Goal: Communication & Community: Answer question/provide support

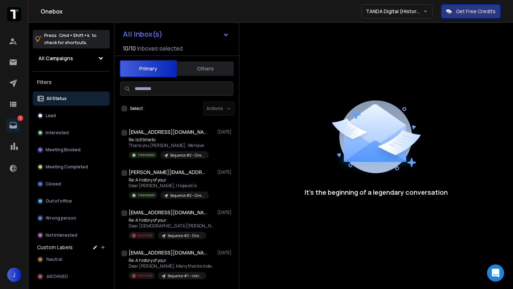
click at [180, 91] on input at bounding box center [176, 89] width 113 height 14
click at [57, 154] on button "Meeting Booked" at bounding box center [71, 150] width 77 height 14
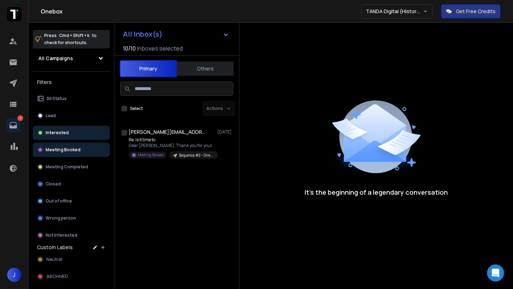
click at [60, 131] on p "Interested" at bounding box center [57, 133] width 23 height 6
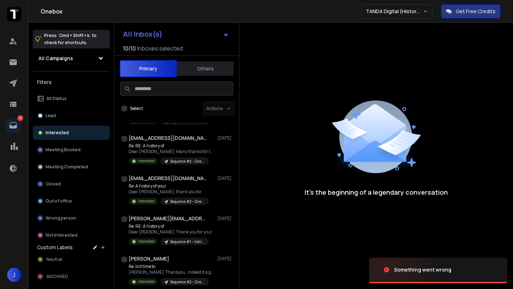
scroll to position [356, 0]
click at [173, 94] on input at bounding box center [176, 89] width 113 height 14
type input "******"
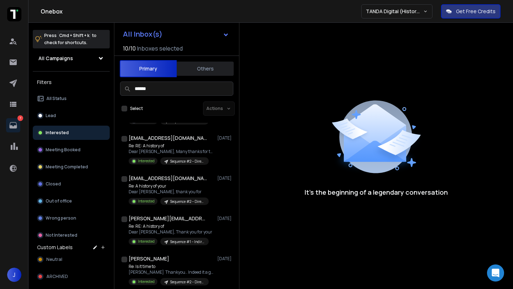
scroll to position [0, 0]
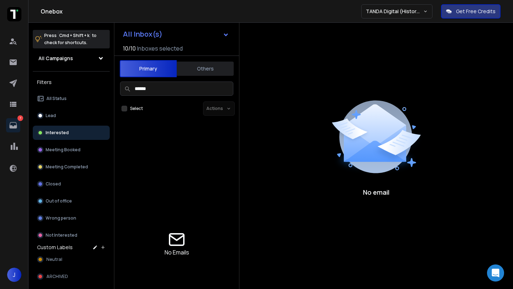
click at [203, 62] on button "Others" at bounding box center [205, 69] width 57 height 16
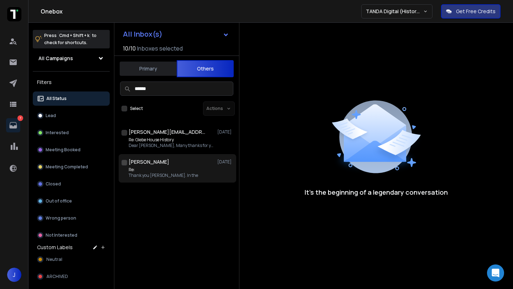
click at [161, 167] on p "Re:" at bounding box center [163, 170] width 69 height 6
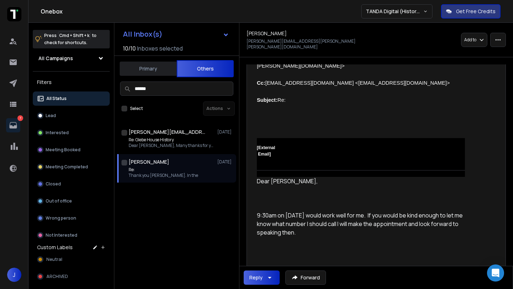
scroll to position [231, 0]
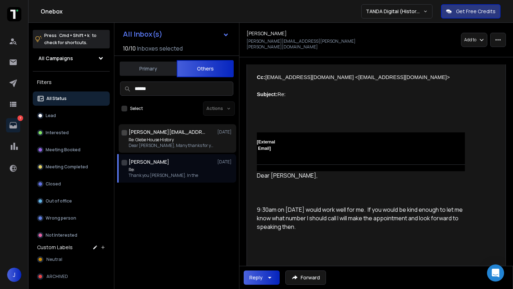
click at [180, 137] on p "Re: Glebe House History" at bounding box center [172, 140] width 86 height 6
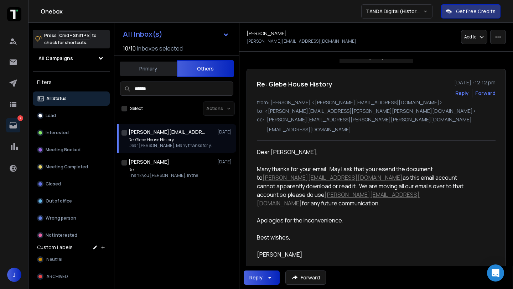
scroll to position [0, 0]
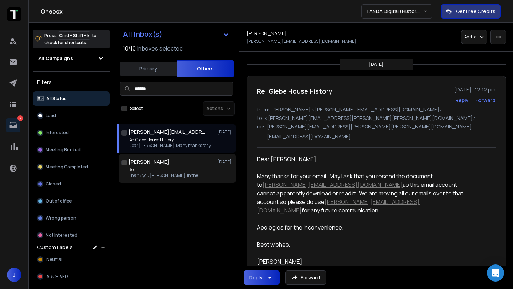
click at [142, 172] on p "Re:" at bounding box center [163, 170] width 69 height 6
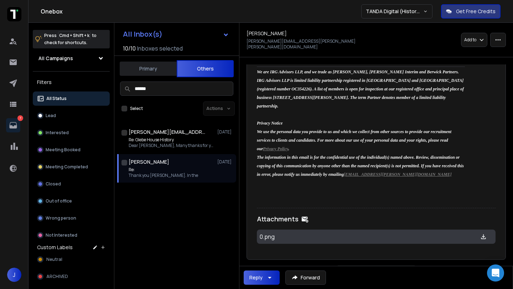
scroll to position [2397, 0]
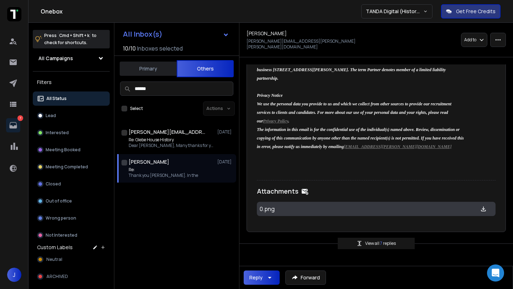
click at [174, 175] on p "Thank you James. In the" at bounding box center [163, 176] width 69 height 6
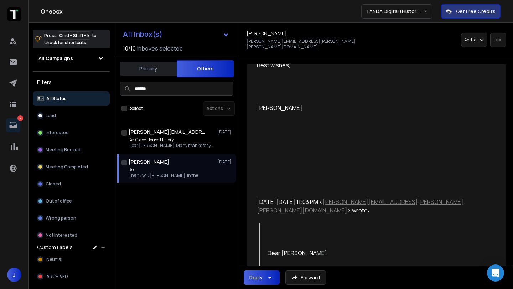
scroll to position [0, 0]
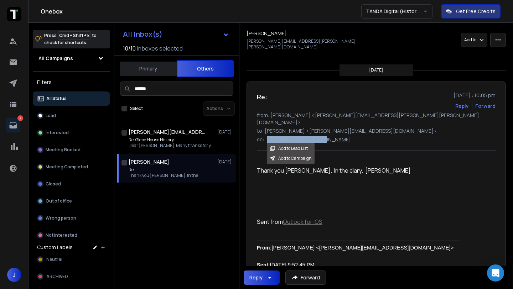
drag, startPoint x: 325, startPoint y: 126, endPoint x: 267, endPoint y: 128, distance: 58.5
click at [267, 136] on div "cc: glebehouse@gmail.com Add to Lead List Add to Campaign" at bounding box center [376, 139] width 239 height 7
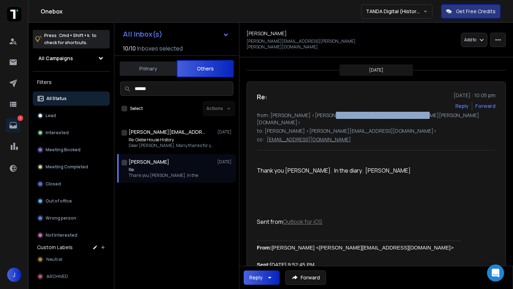
drag, startPoint x: 402, startPoint y: 109, endPoint x: 323, endPoint y: 111, distance: 79.1
click at [323, 112] on p "from: Richard Boggis-Rolfe <Richard.Boggis-Rolfe@odgers.com>" at bounding box center [376, 119] width 239 height 14
copy p "Richard.Boggis-Rolfe@odgers.com"
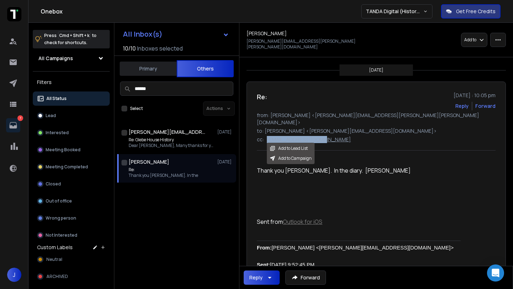
drag, startPoint x: 325, startPoint y: 128, endPoint x: 268, endPoint y: 127, distance: 57.4
click at [268, 136] on div "cc: glebehouse@gmail.com Add to Lead List Add to Campaign" at bounding box center [376, 139] width 239 height 7
copy p "glebehouse@gmail.com"
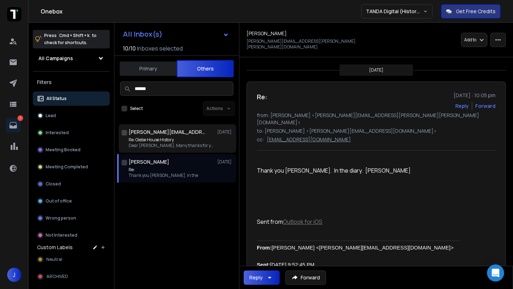
click at [170, 141] on p "Re: Glebe House History" at bounding box center [172, 140] width 86 height 6
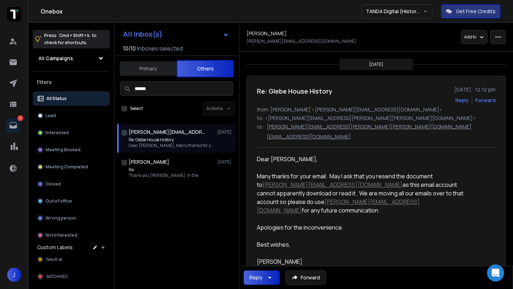
scroll to position [365, 0]
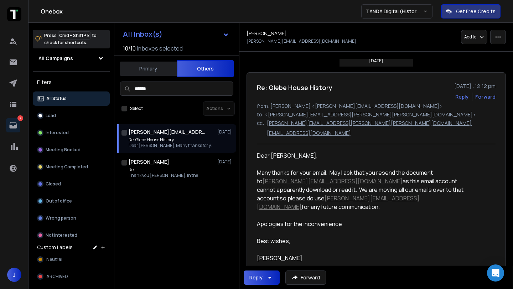
scroll to position [0, 0]
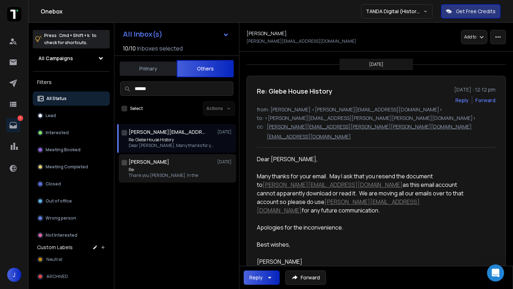
click at [151, 164] on h1 "Richard Boggis-Rolfe" at bounding box center [149, 162] width 41 height 7
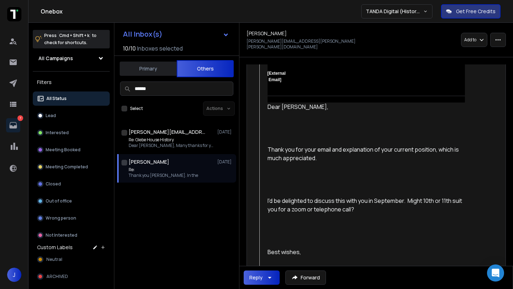
scroll to position [940, 0]
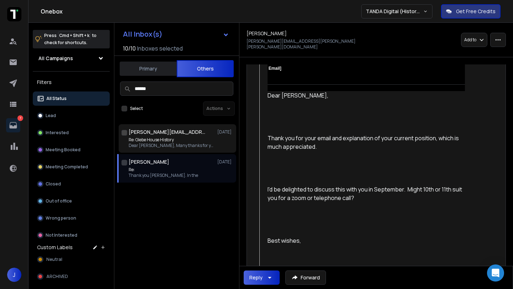
click at [166, 144] on p "Dear Katie, Many thanks for your" at bounding box center [172, 146] width 86 height 6
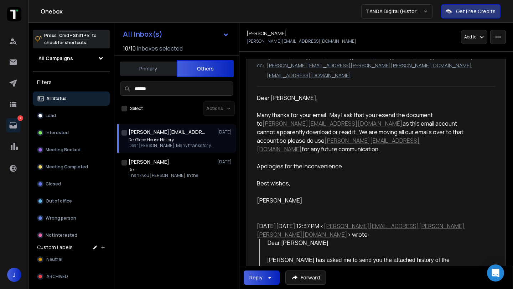
scroll to position [0, 0]
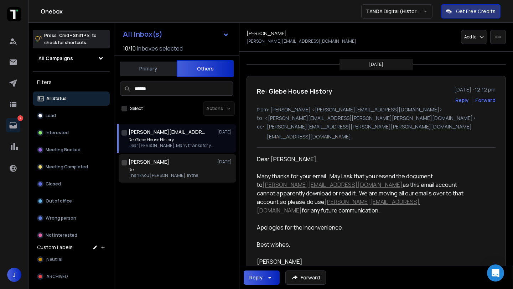
click at [164, 167] on p "Re:" at bounding box center [163, 170] width 69 height 6
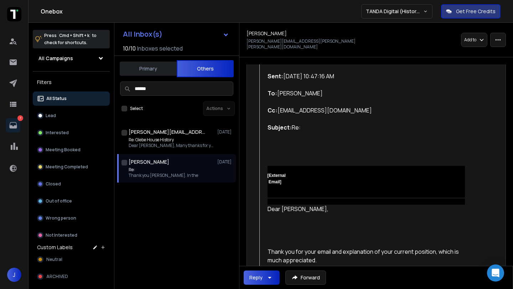
scroll to position [674, 0]
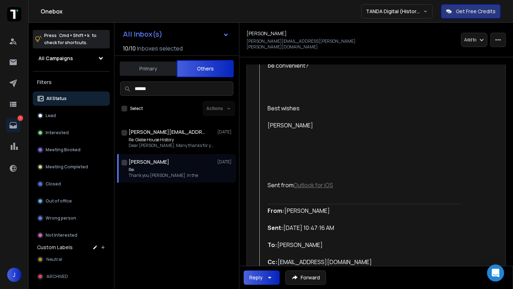
click at [159, 167] on p "Re:" at bounding box center [163, 170] width 69 height 6
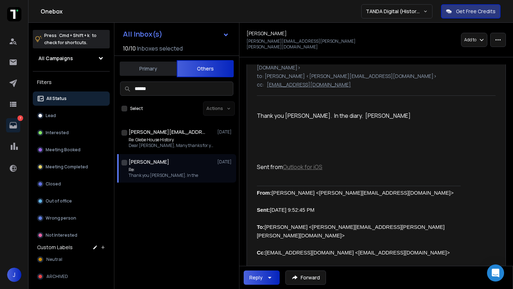
scroll to position [0, 0]
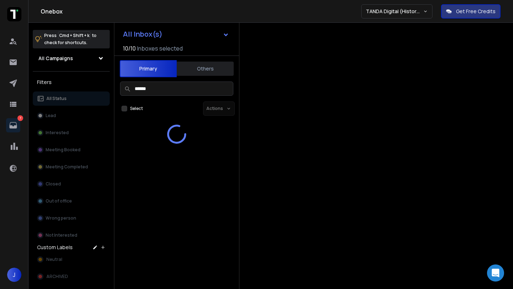
click at [157, 68] on button "Primary" at bounding box center [148, 68] width 57 height 17
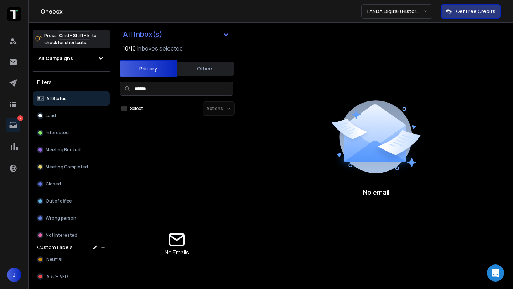
drag, startPoint x: 158, startPoint y: 90, endPoint x: 124, endPoint y: 91, distance: 34.2
click at [124, 91] on div "******" at bounding box center [176, 89] width 113 height 14
